Goal: Task Accomplishment & Management: Use online tool/utility

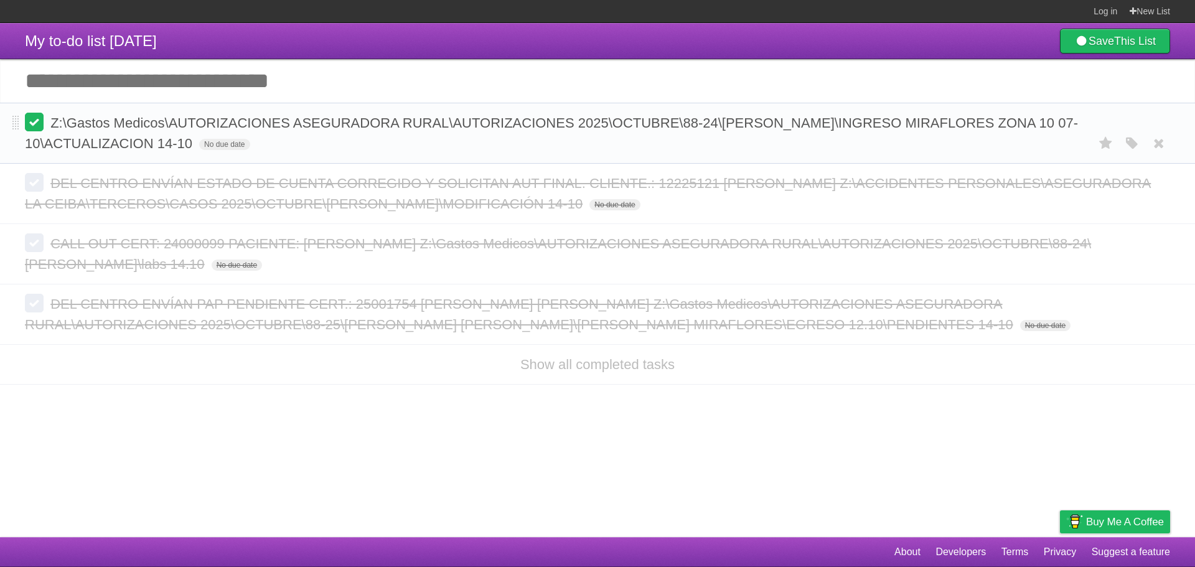
click at [32, 121] on label at bounding box center [34, 122] width 19 height 19
